Goal: Information Seeking & Learning: Understand process/instructions

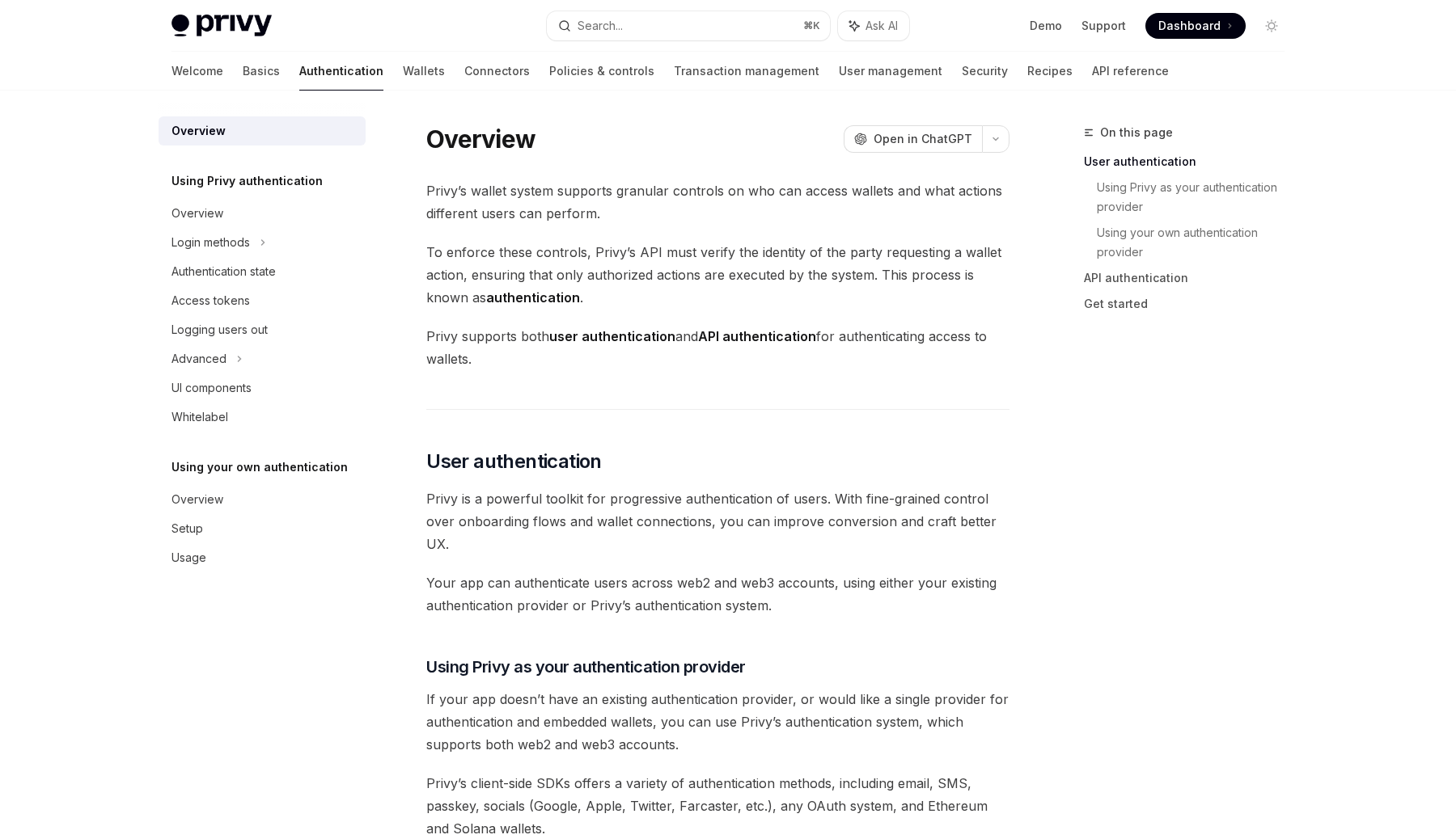
scroll to position [367, 0]
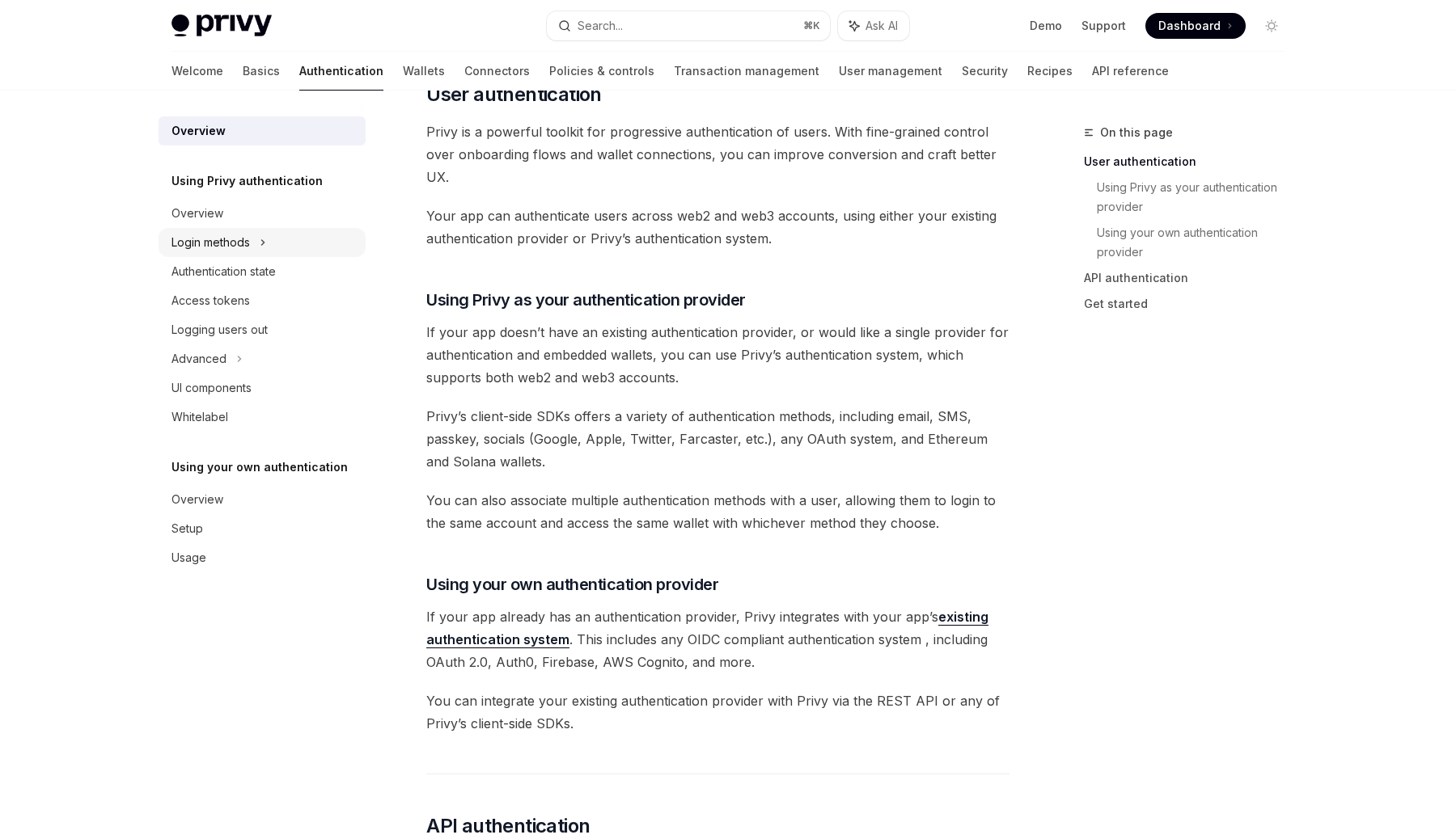
click at [229, 240] on div "Login methods" at bounding box center [211, 242] width 79 height 19
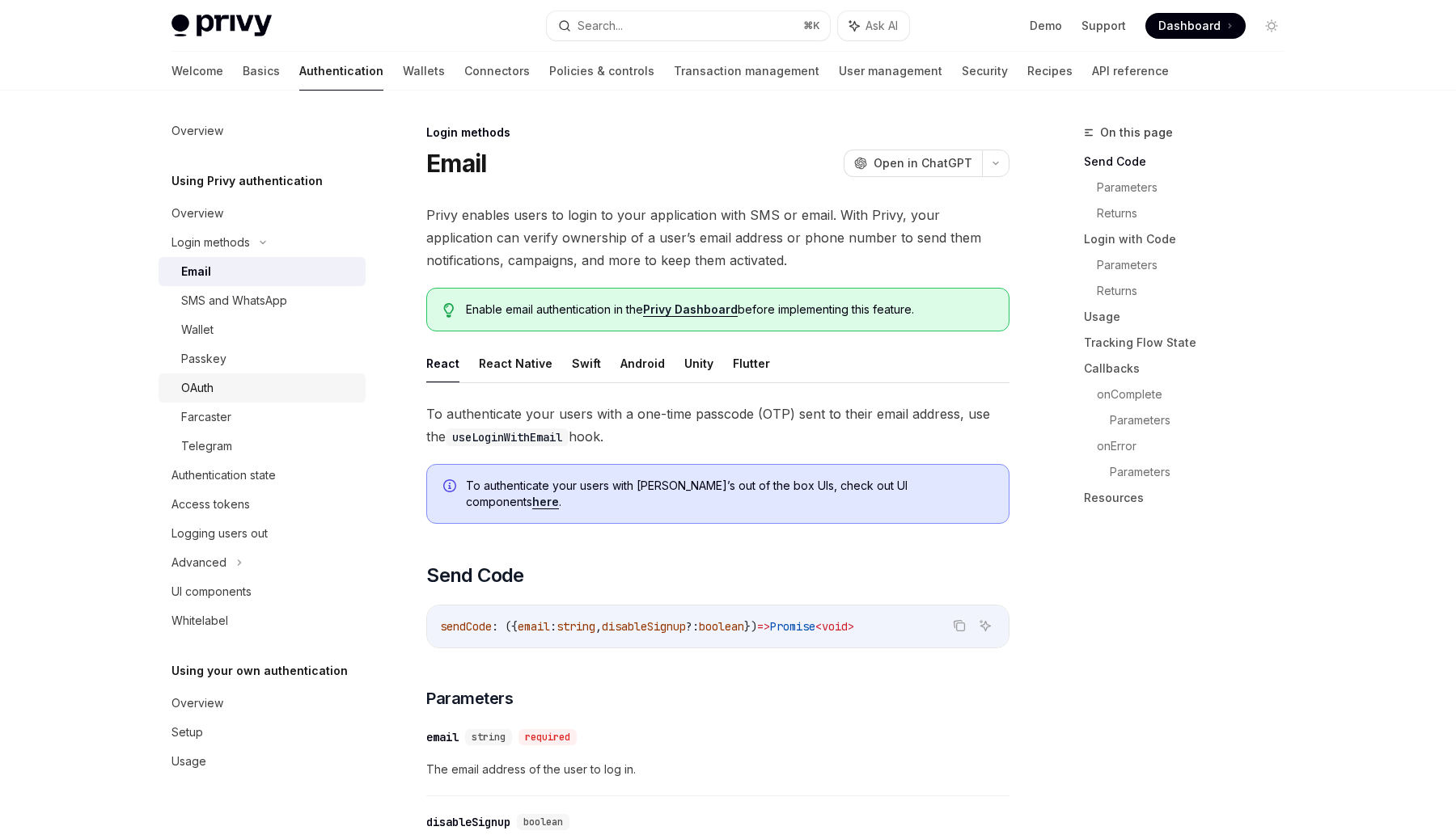
click at [271, 391] on div "OAuth" at bounding box center [269, 388] width 174 height 19
type textarea "*"
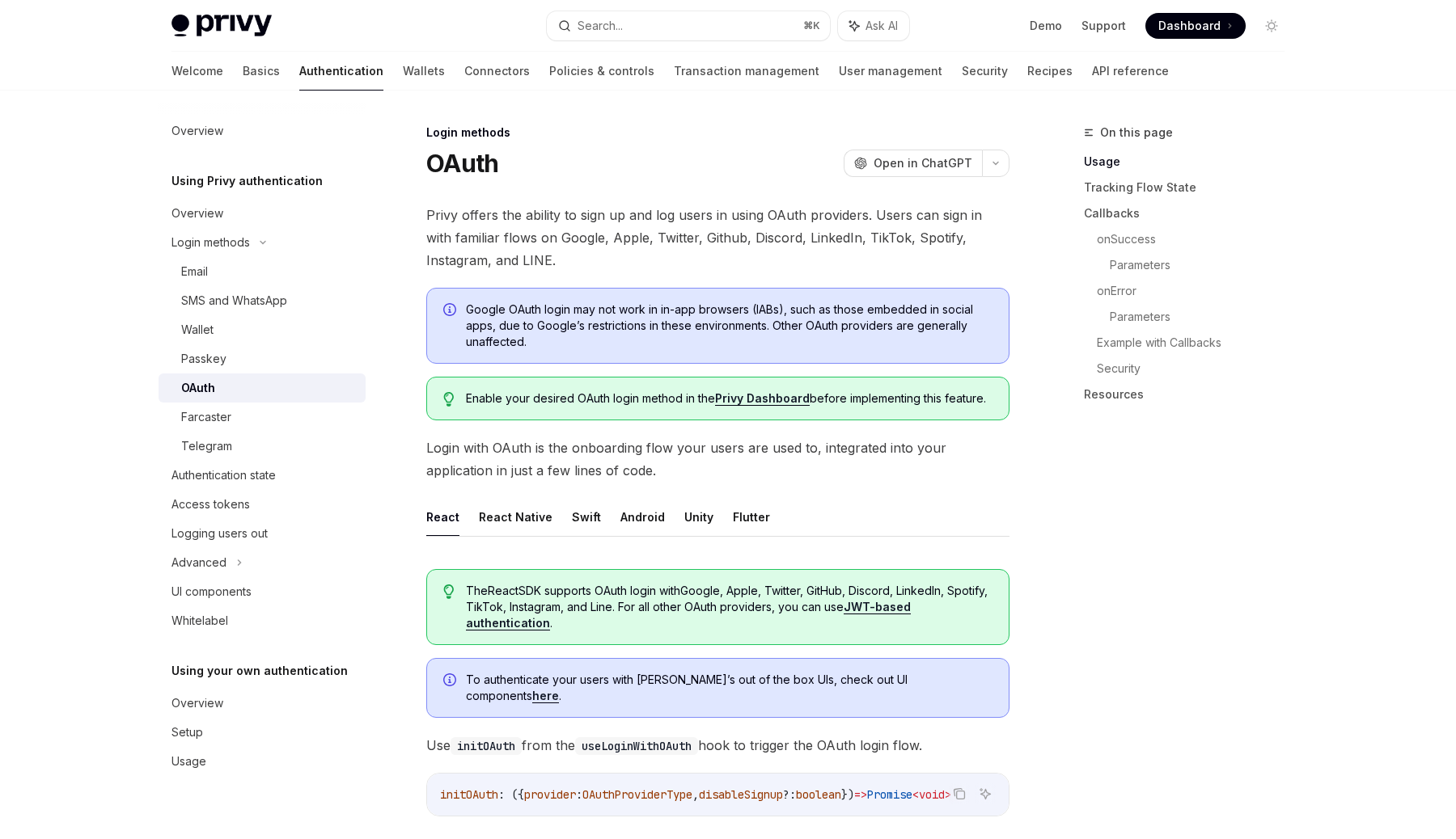
click at [645, 252] on span "Privy offers the ability to sign up and log users in using OAuth providers. Use…" at bounding box center [718, 238] width 583 height 68
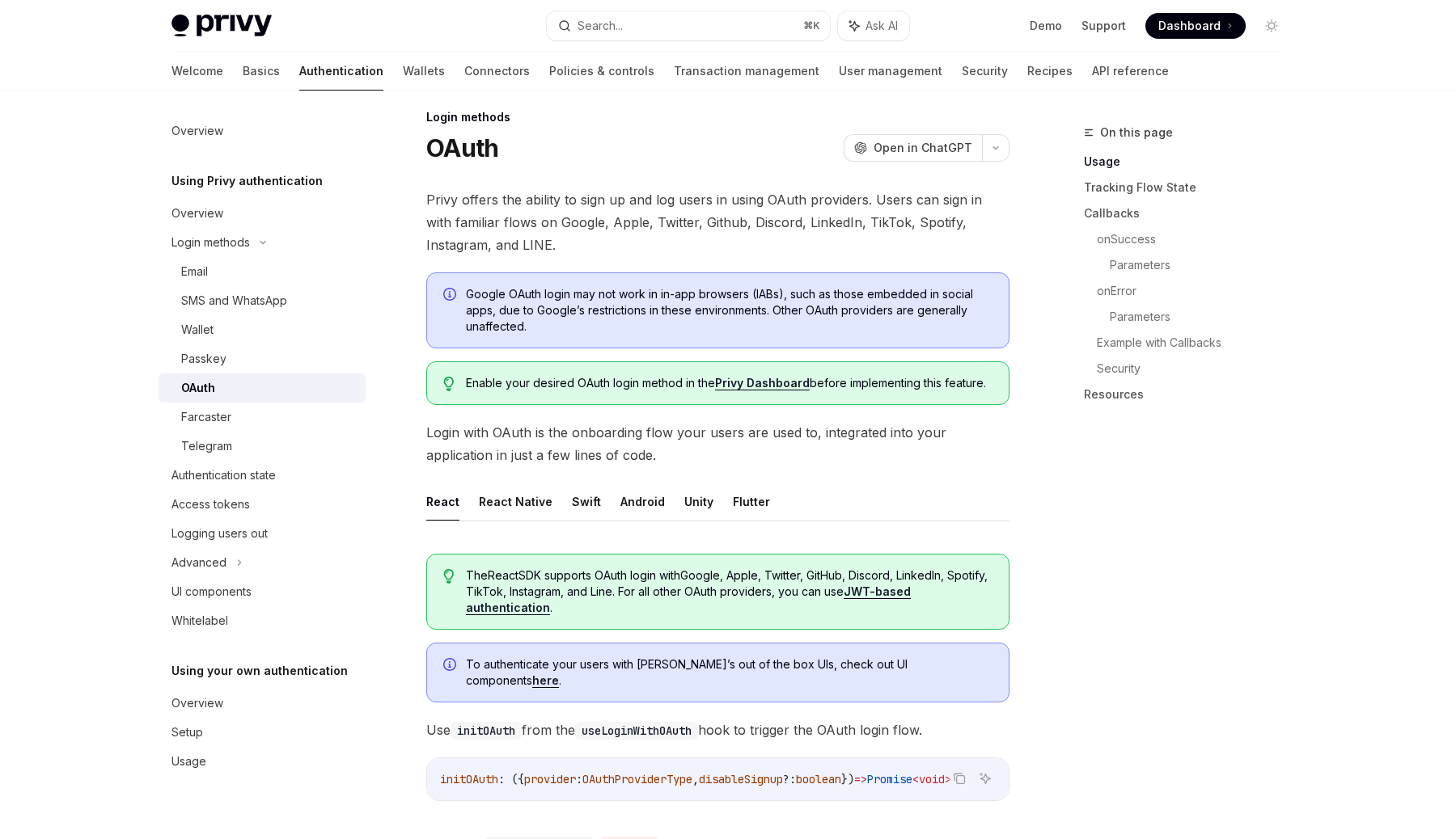
scroll to position [17, 0]
click at [653, 308] on span "Google OAuth login may not work in in-app browsers (IABs), such as those embedd…" at bounding box center [729, 308] width 527 height 49
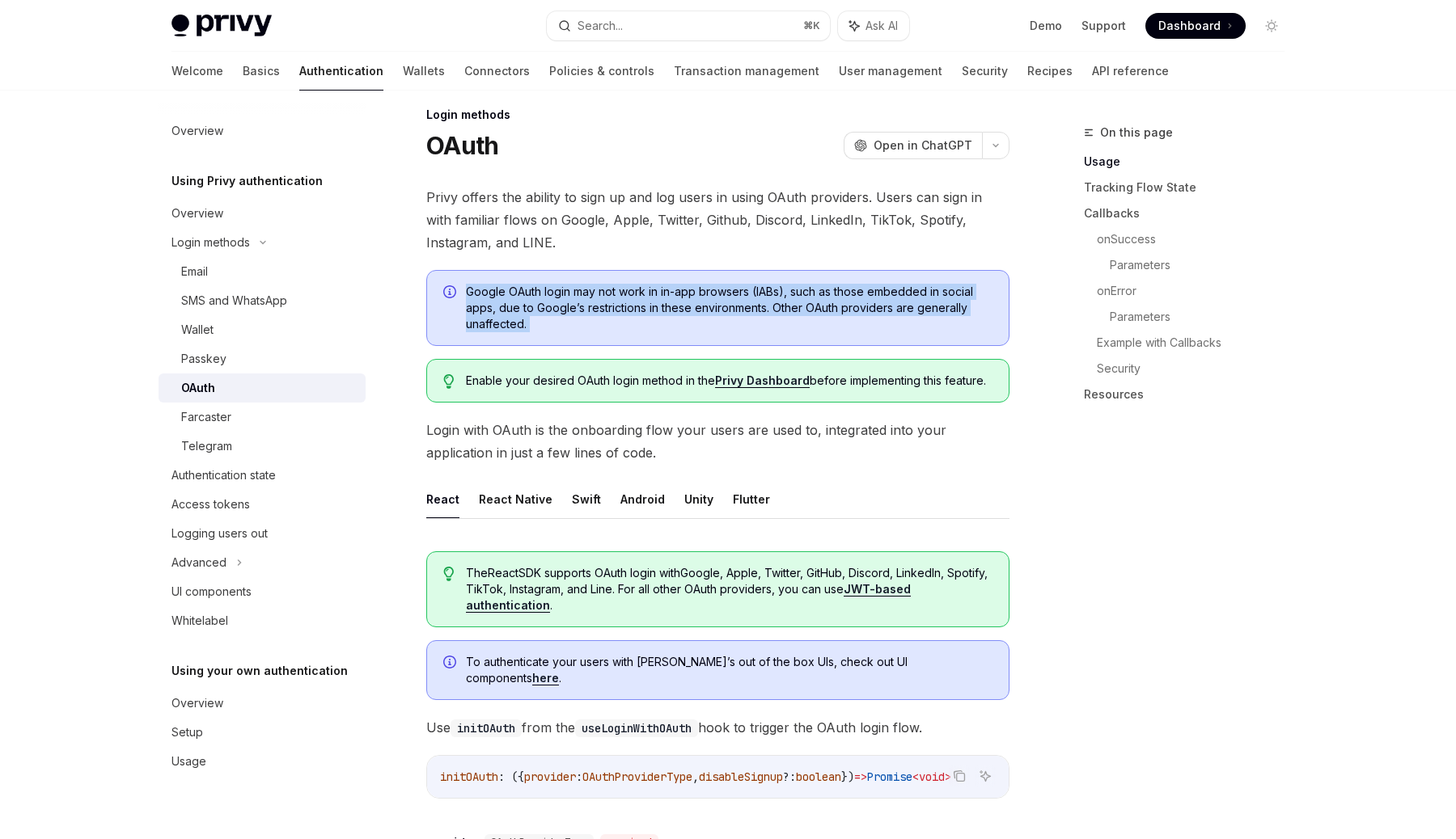
click at [653, 308] on span "Google OAuth login may not work in in-app browsers (IABs), such as those embedd…" at bounding box center [729, 308] width 527 height 49
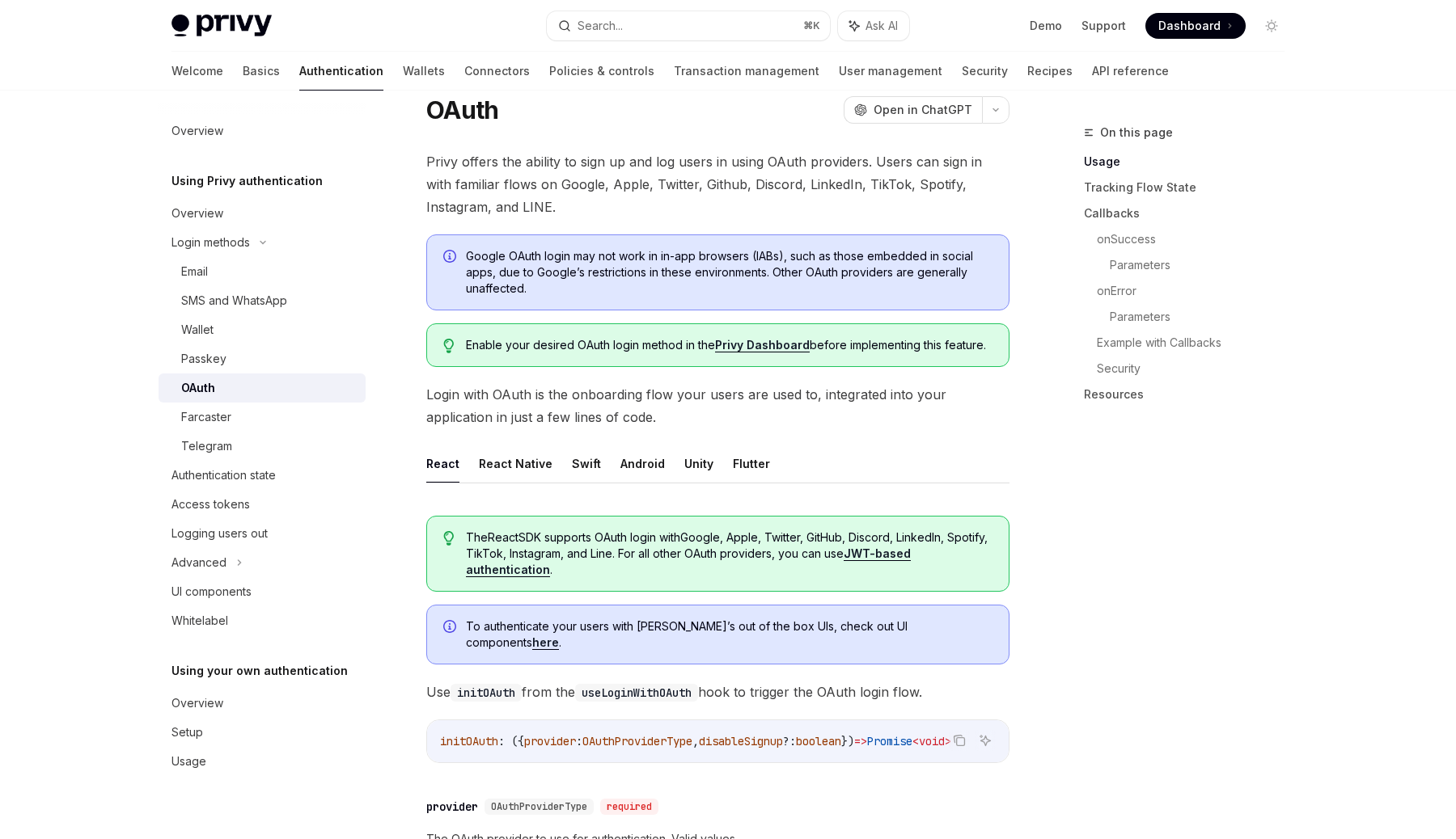
scroll to position [55, 0]
click at [660, 343] on span "Enable your desired OAuth login method in the Privy Dashboard before implementi…" at bounding box center [729, 344] width 527 height 17
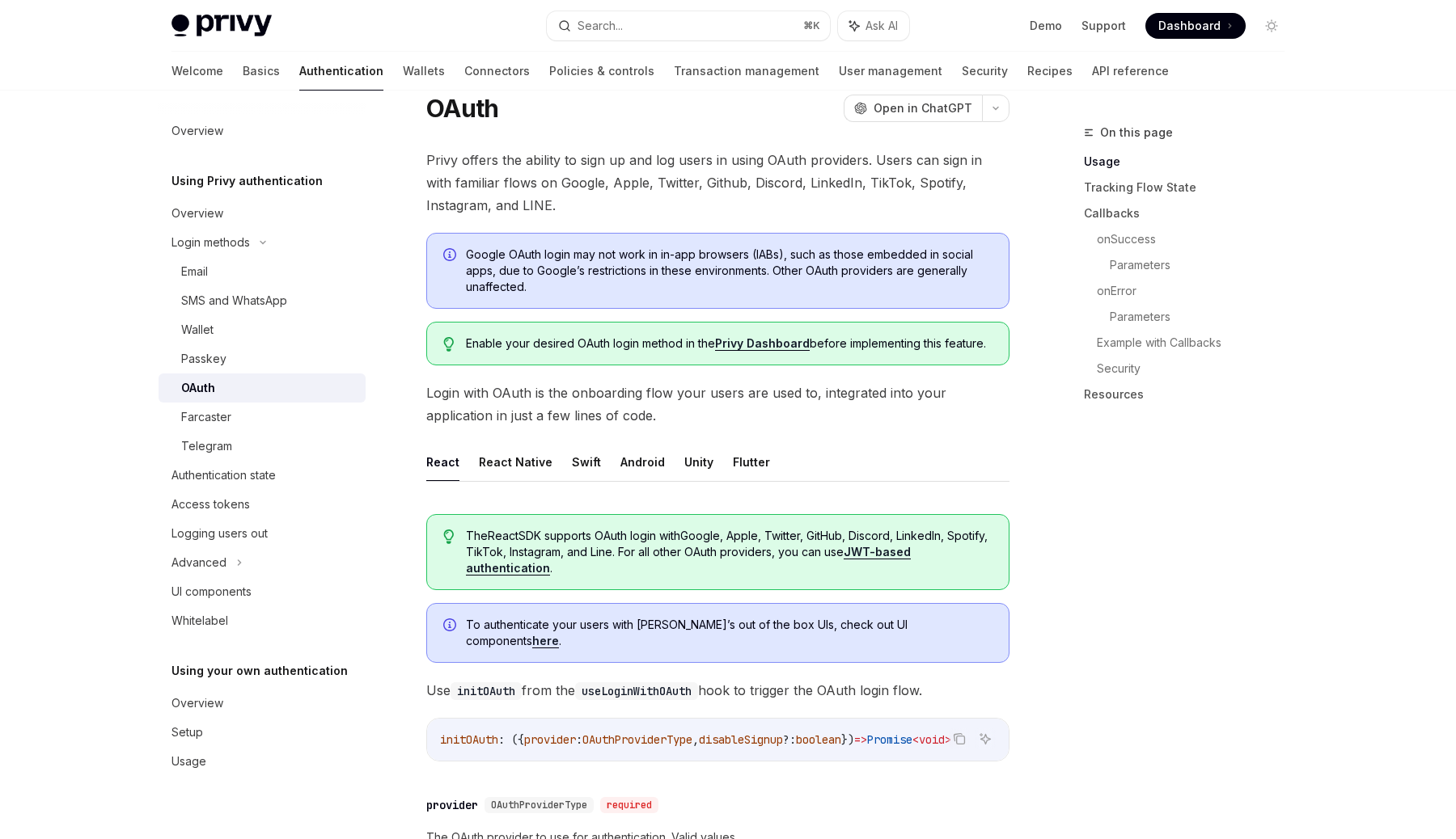
click at [660, 343] on span "Enable your desired OAuth login method in the Privy Dashboard before implementi…" at bounding box center [729, 344] width 527 height 17
